Goal: Information Seeking & Learning: Understand process/instructions

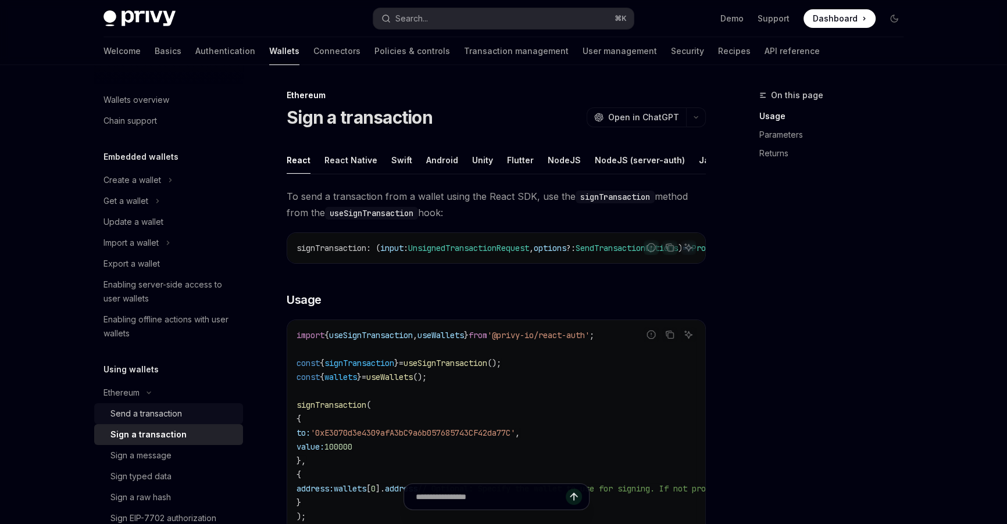
click at [193, 416] on div "Send a transaction" at bounding box center [173, 414] width 126 height 14
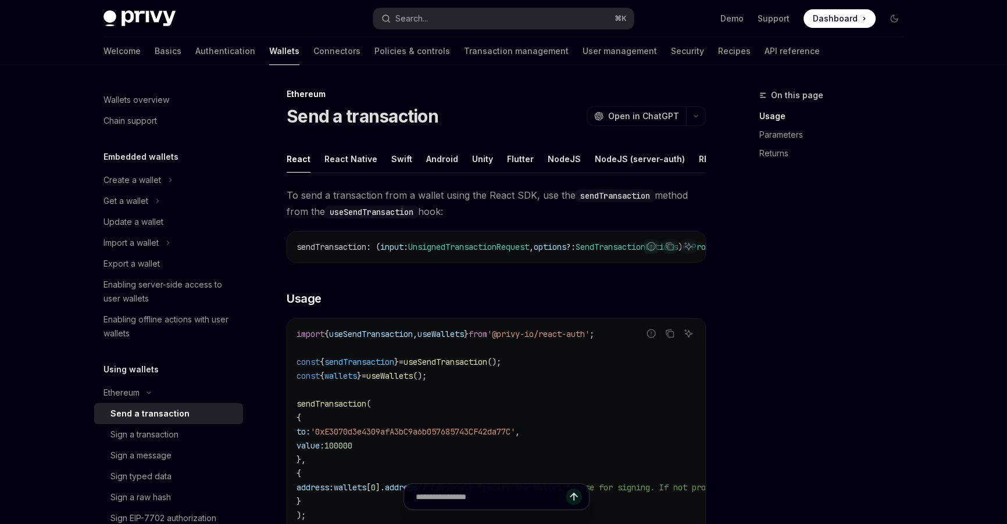
scroll to position [2, 0]
click at [699, 153] on div "REST API" at bounding box center [717, 158] width 37 height 27
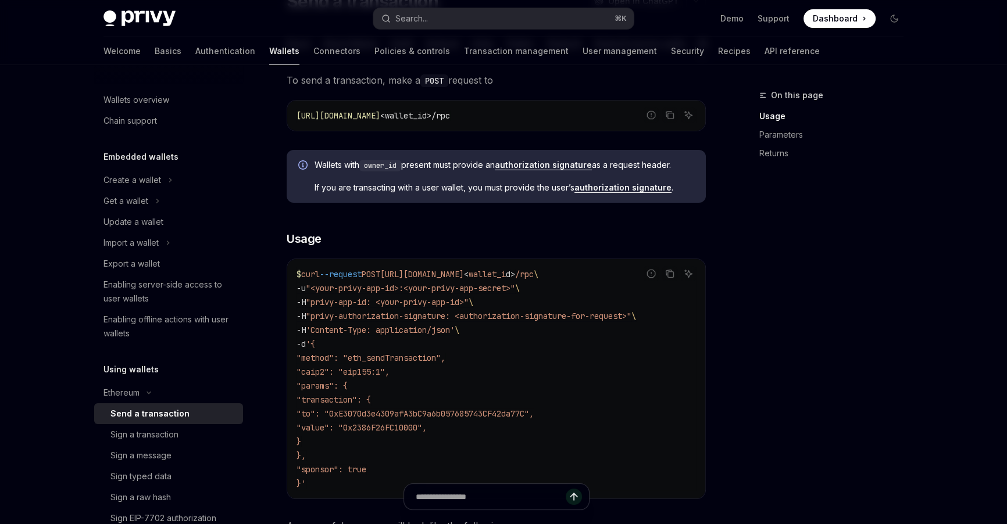
scroll to position [120, 0]
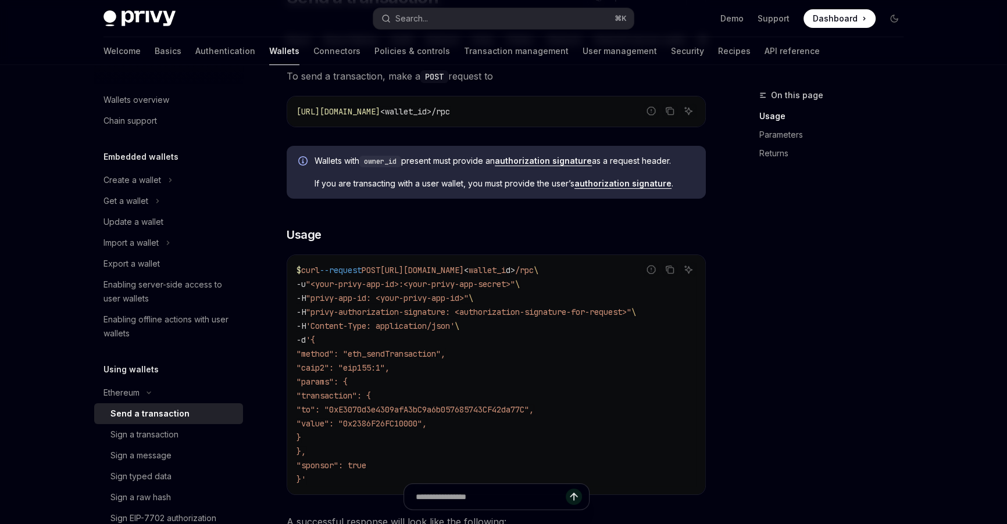
click at [464, 317] on span ""privy-authorization-signature: <authorization-signature-for-request>"" at bounding box center [468, 312] width 325 height 10
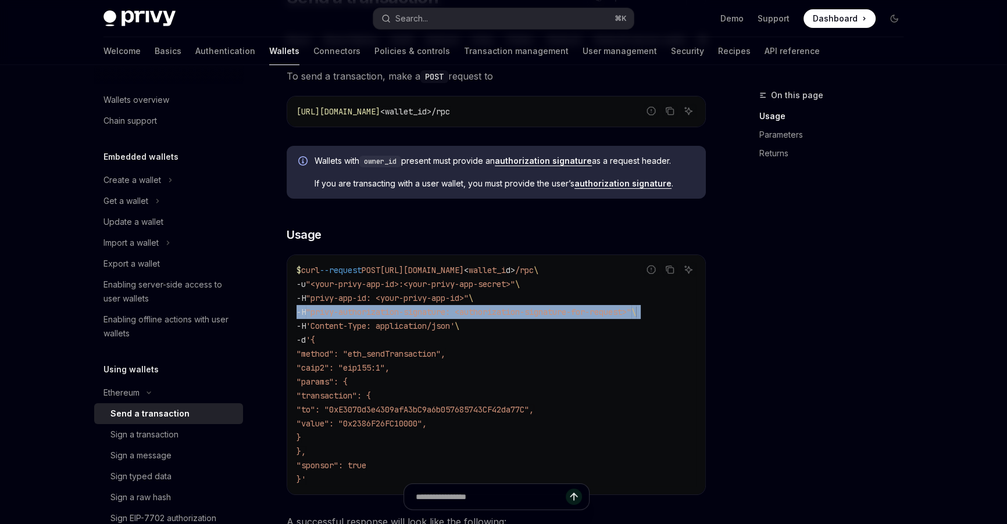
click at [464, 317] on span ""privy-authorization-signature: <authorization-signature-for-request>"" at bounding box center [468, 312] width 325 height 10
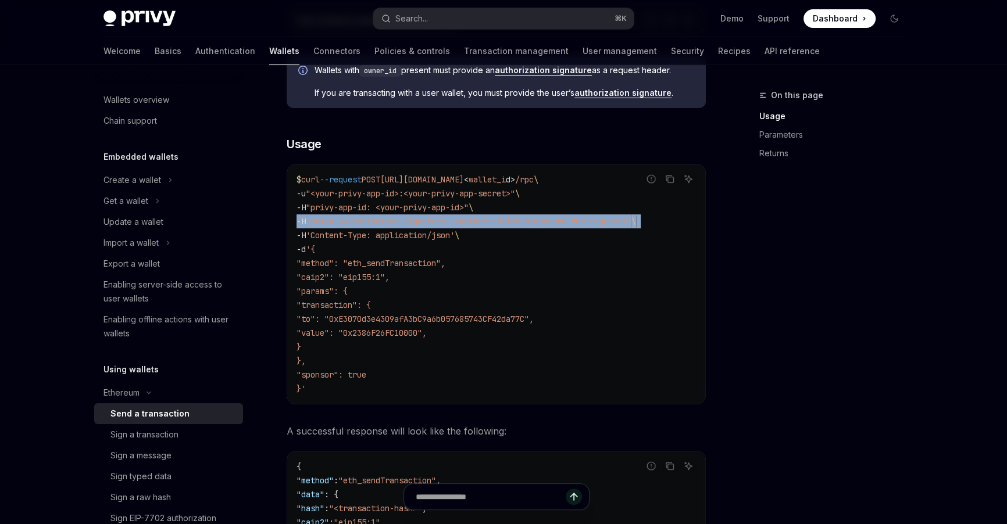
scroll to position [212, 0]
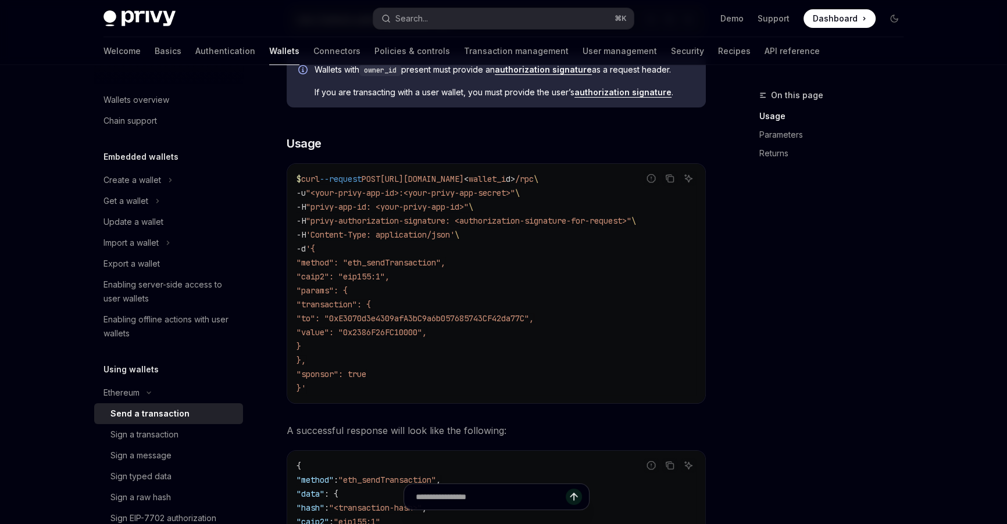
click at [341, 282] on span ""caip2": "eip155:1"," at bounding box center [342, 276] width 93 height 10
copy span "caip2"
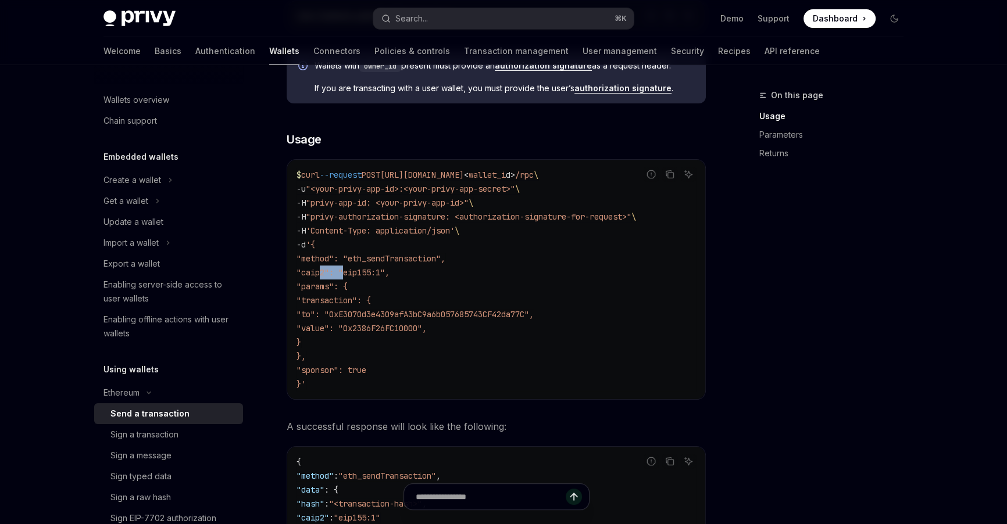
scroll to position [218, 0]
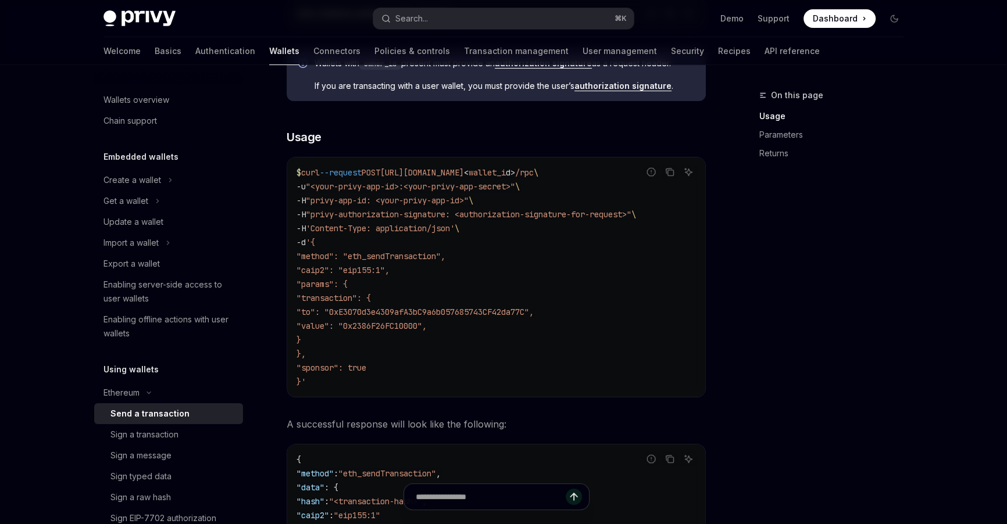
click at [427, 331] on span ""value": "0x2386F26FC10000"," at bounding box center [361, 326] width 130 height 10
click at [149, 395] on icon "Toggle Ethereum section" at bounding box center [149, 393] width 14 height 5
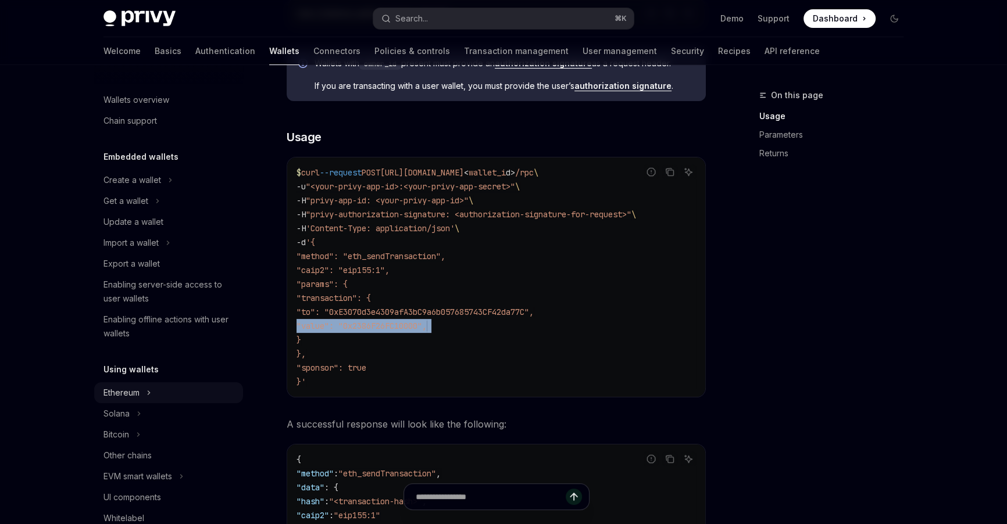
scroll to position [20, 0]
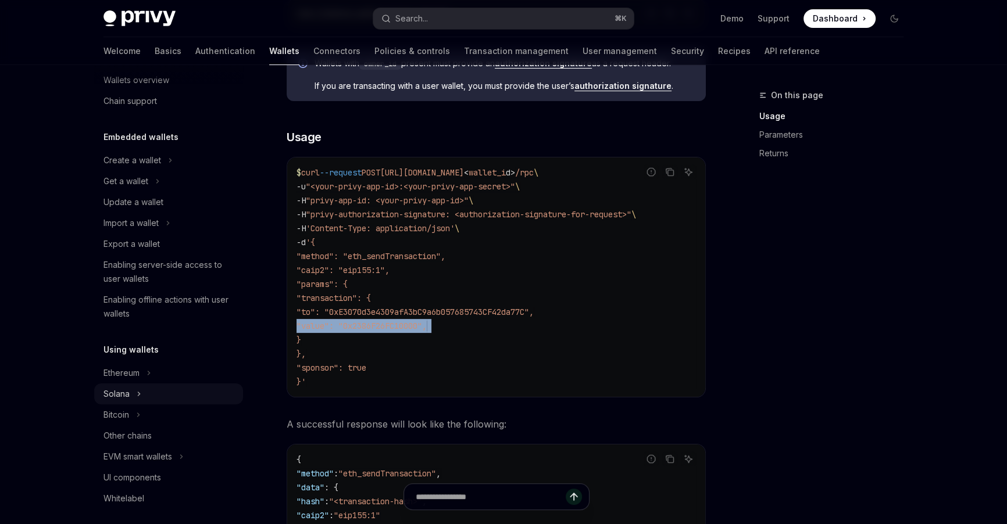
click at [144, 393] on button "Solana" at bounding box center [168, 394] width 149 height 21
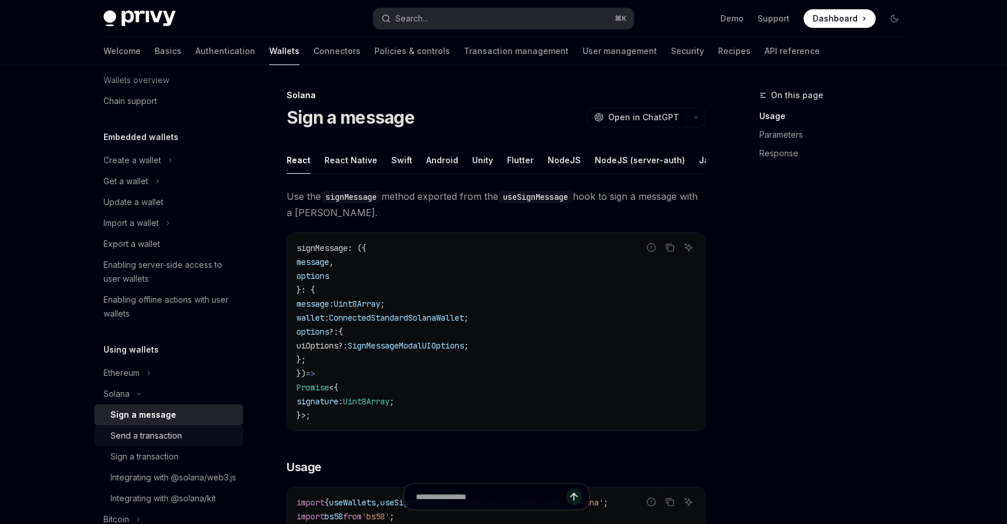
click at [176, 438] on div "Send a transaction" at bounding box center [145, 436] width 71 height 14
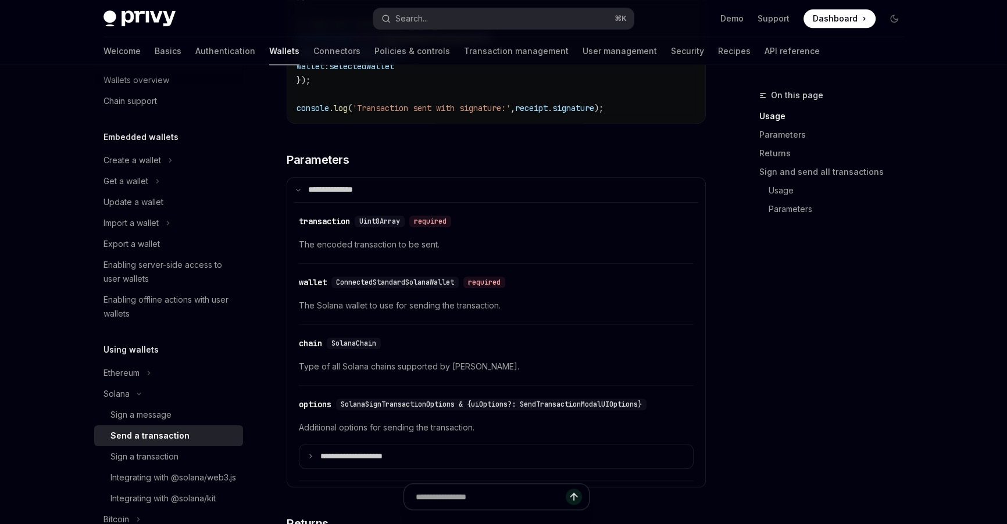
scroll to position [1180, 0]
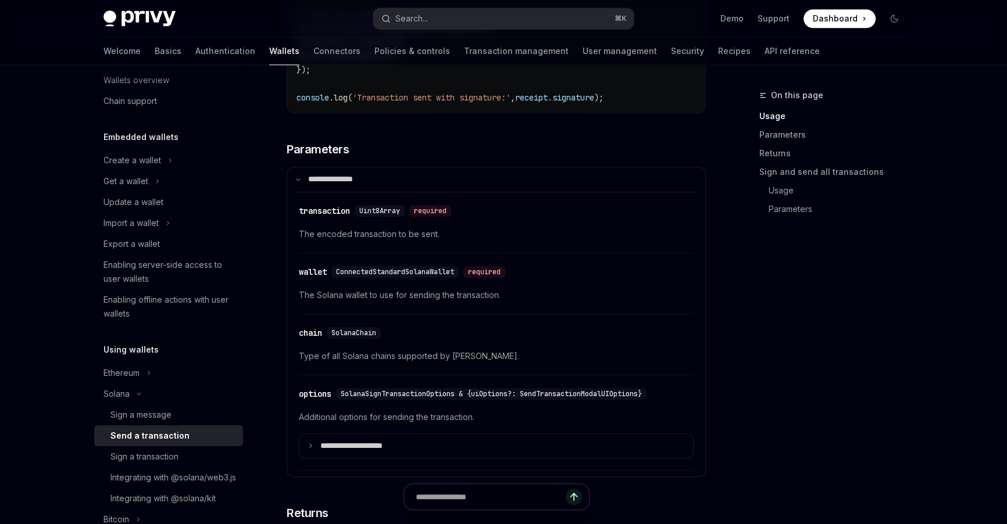
click at [790, 370] on div "On this page Usage Parameters Returns Sign and send all transactions Usage Para…" at bounding box center [824, 306] width 177 height 436
click at [502, 450] on summary "**********" at bounding box center [496, 446] width 394 height 24
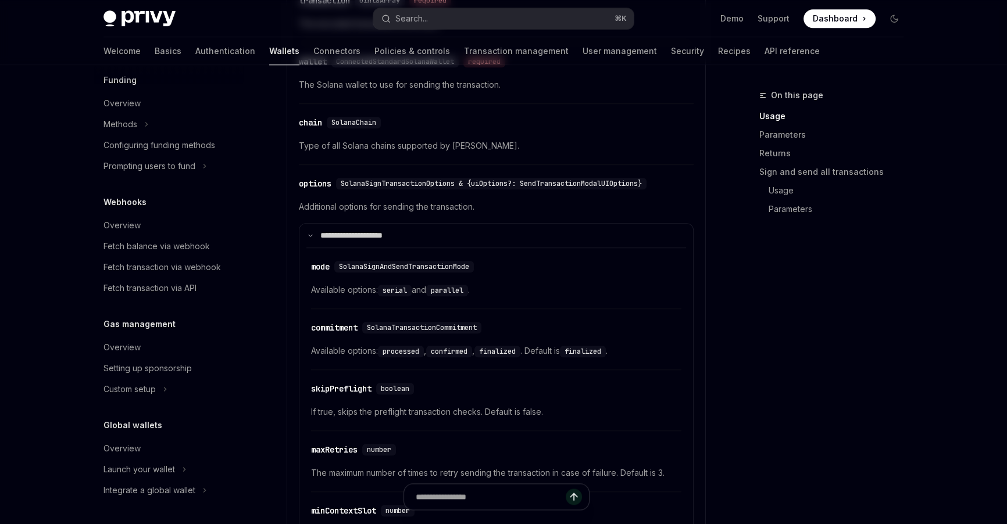
scroll to position [0, 0]
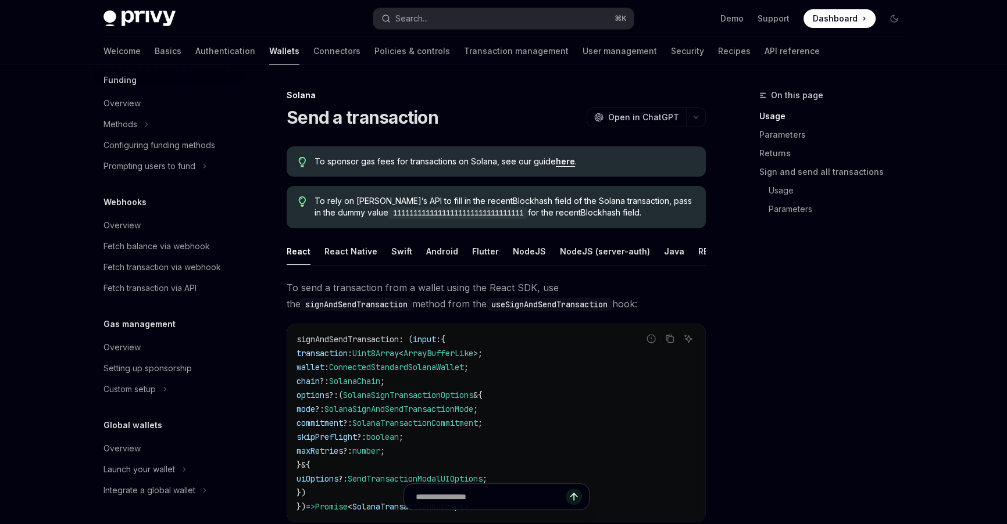
click at [565, 159] on link "here" at bounding box center [565, 161] width 19 height 10
click at [698, 253] on div "REST API" at bounding box center [716, 251] width 37 height 27
type textarea "*"
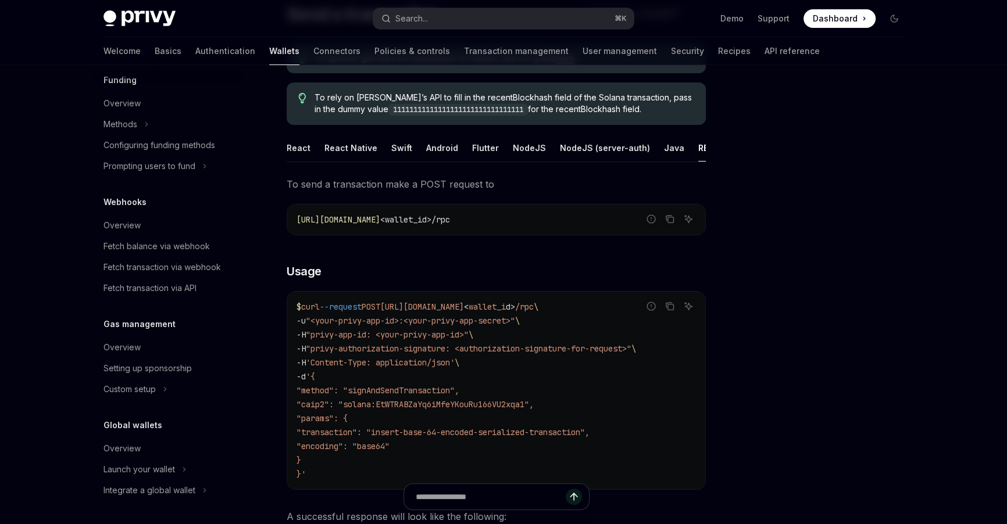
scroll to position [112, 0]
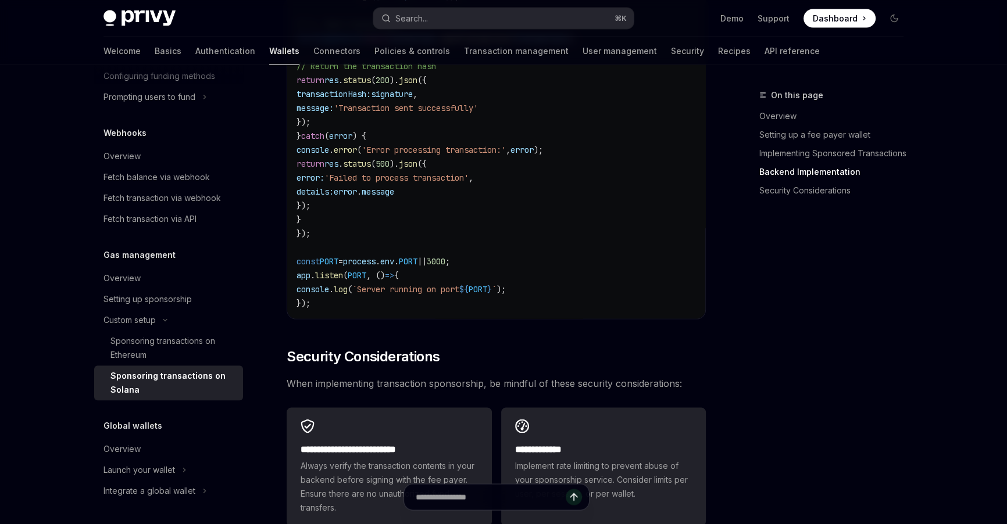
scroll to position [3192, 0]
